Goal: Navigation & Orientation: Understand site structure

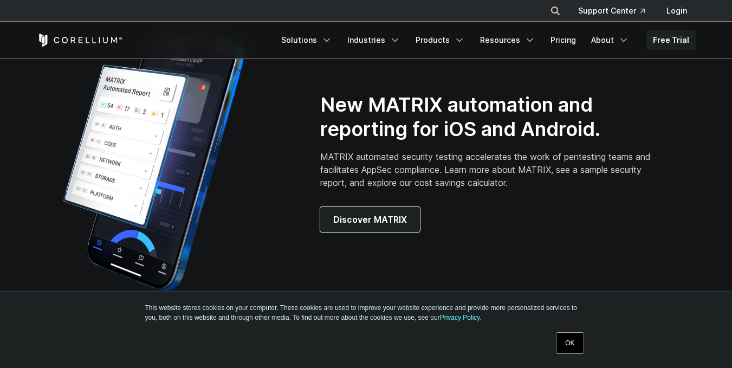
scroll to position [867, 0]
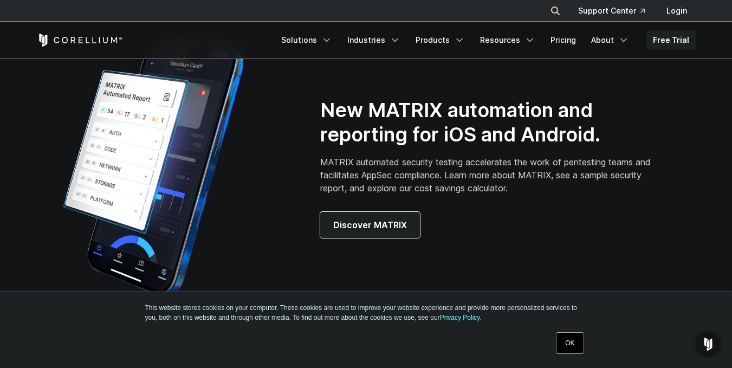
click at [401, 42] on icon "Navigation Menu" at bounding box center [395, 40] width 11 height 11
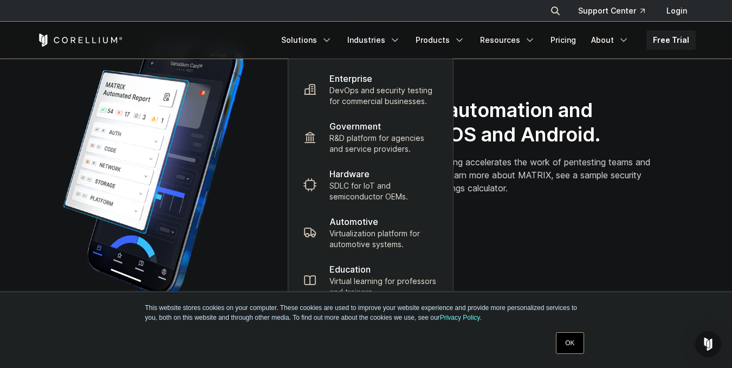
click at [401, 42] on icon "Navigation Menu" at bounding box center [395, 40] width 11 height 11
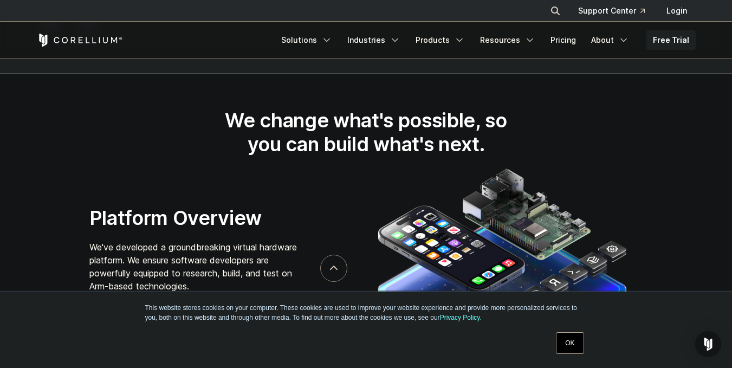
scroll to position [1788, 0]
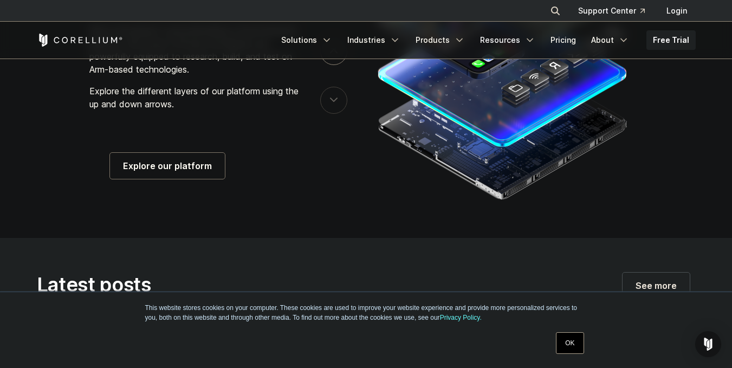
click at [532, 41] on polyline "Navigation Menu" at bounding box center [529, 40] width 5 height 3
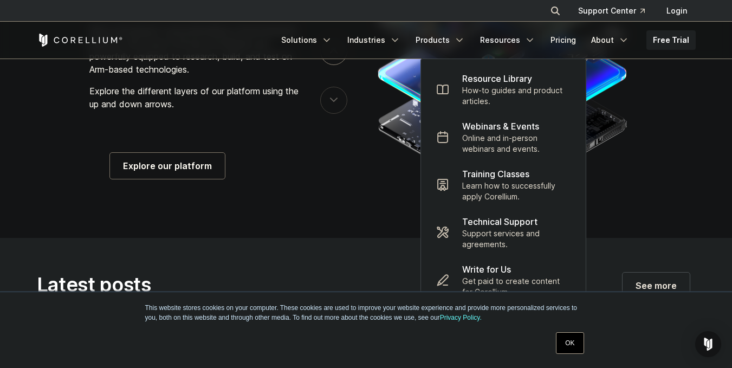
click at [462, 39] on polyline "Navigation Menu" at bounding box center [459, 40] width 5 height 3
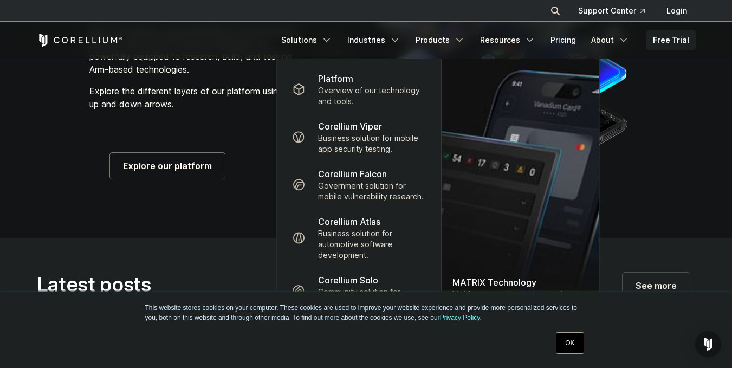
click at [407, 42] on link "Industries" at bounding box center [374, 40] width 66 height 20
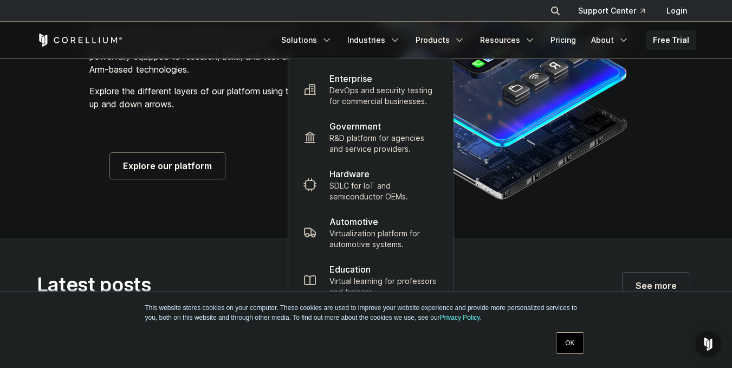
click at [332, 42] on icon "Navigation Menu" at bounding box center [326, 40] width 11 height 11
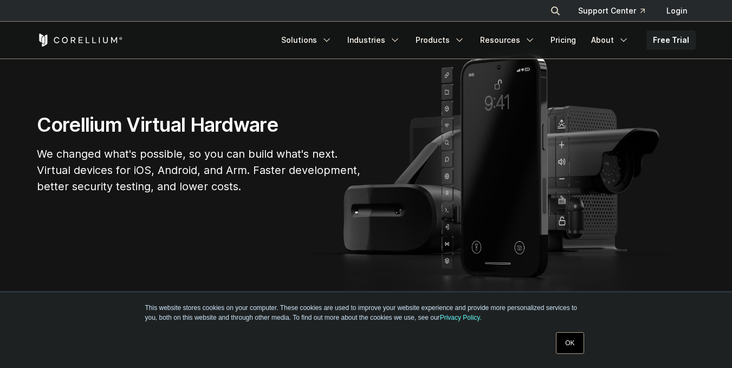
scroll to position [163, 0]
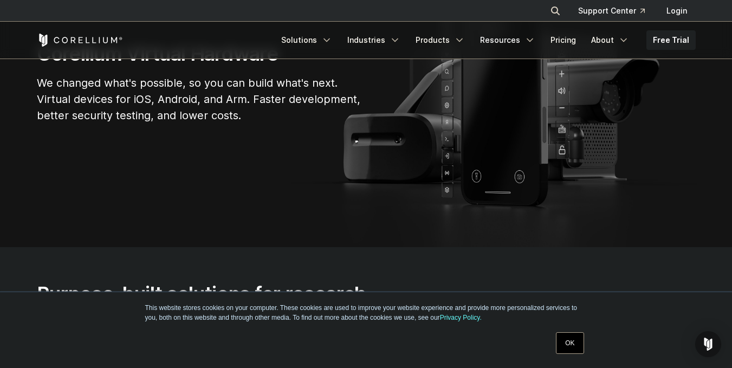
click at [527, 38] on icon "Navigation Menu" at bounding box center [530, 40] width 11 height 11
